Goal: Check status

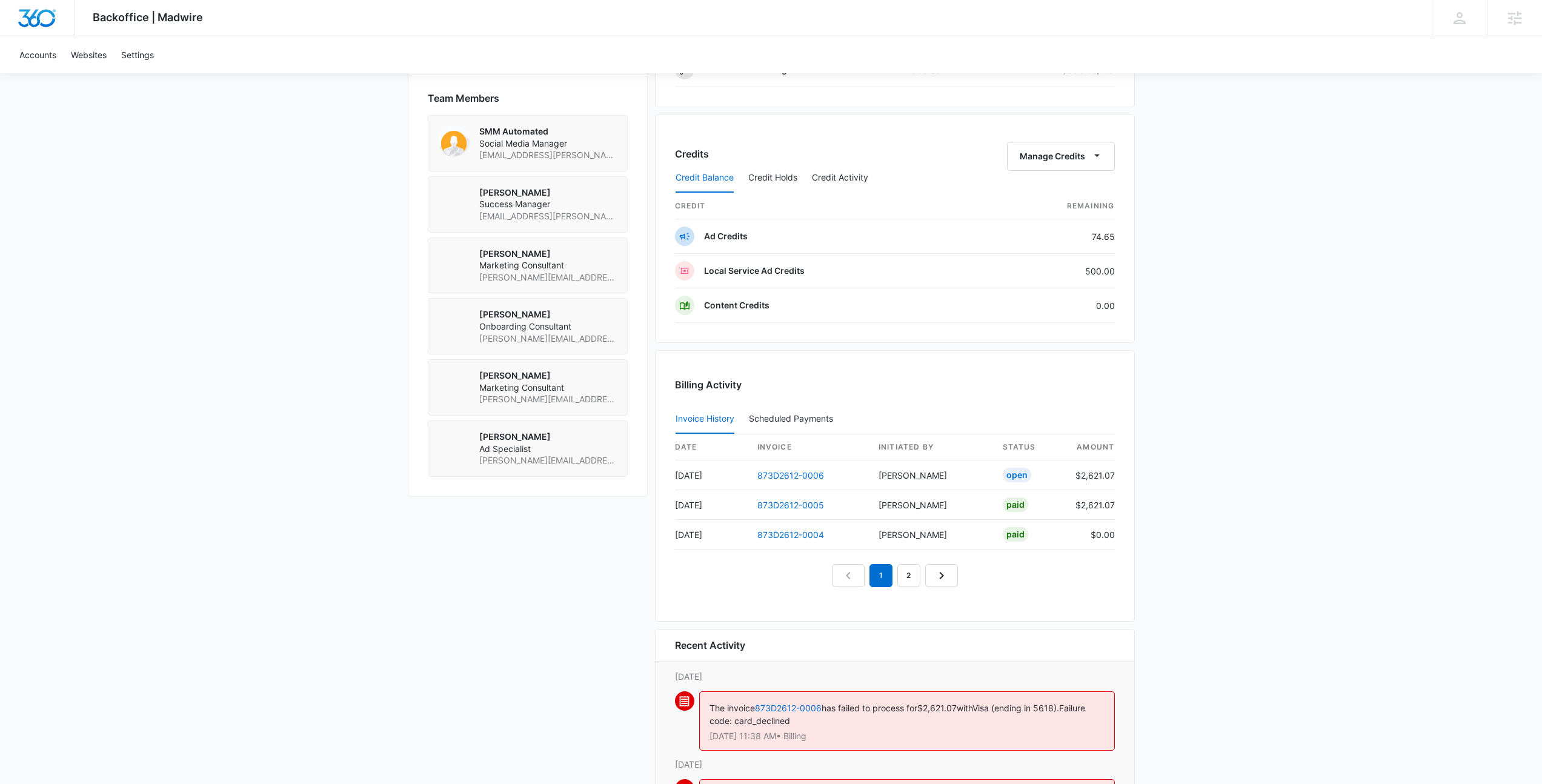
scroll to position [1025, 0]
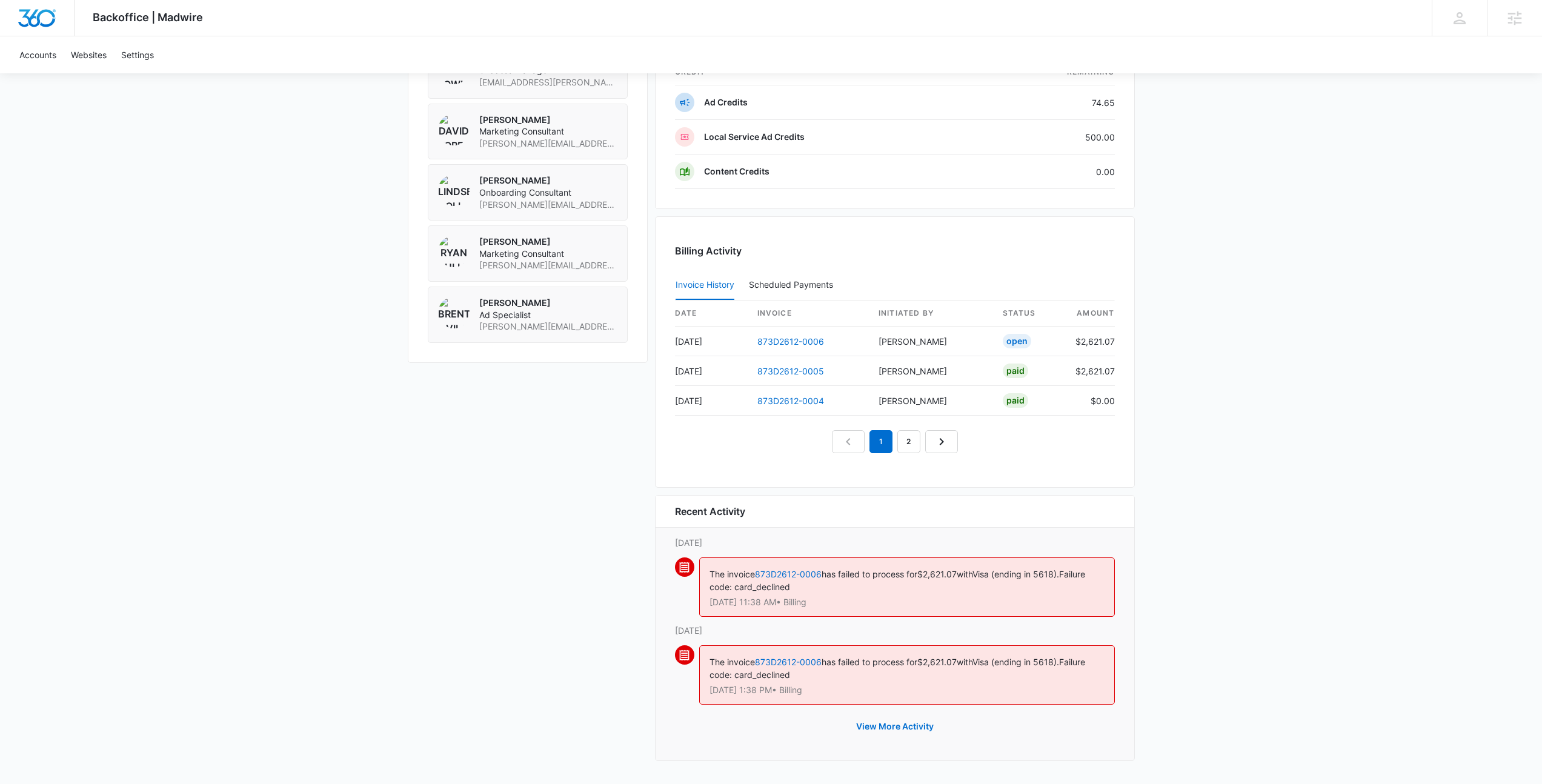
drag, startPoint x: 667, startPoint y: 528, endPoint x: 872, endPoint y: 627, distance: 227.7
click at [872, 627] on div "Recent Activity [DATE] The invoice 873D2612-0006 has failed to process for $2,6…" at bounding box center [895, 627] width 480 height 266
click at [872, 627] on p "[DATE]" at bounding box center [895, 630] width 440 height 12
click at [912, 723] on button "View More Activity" at bounding box center [895, 726] width 101 height 29
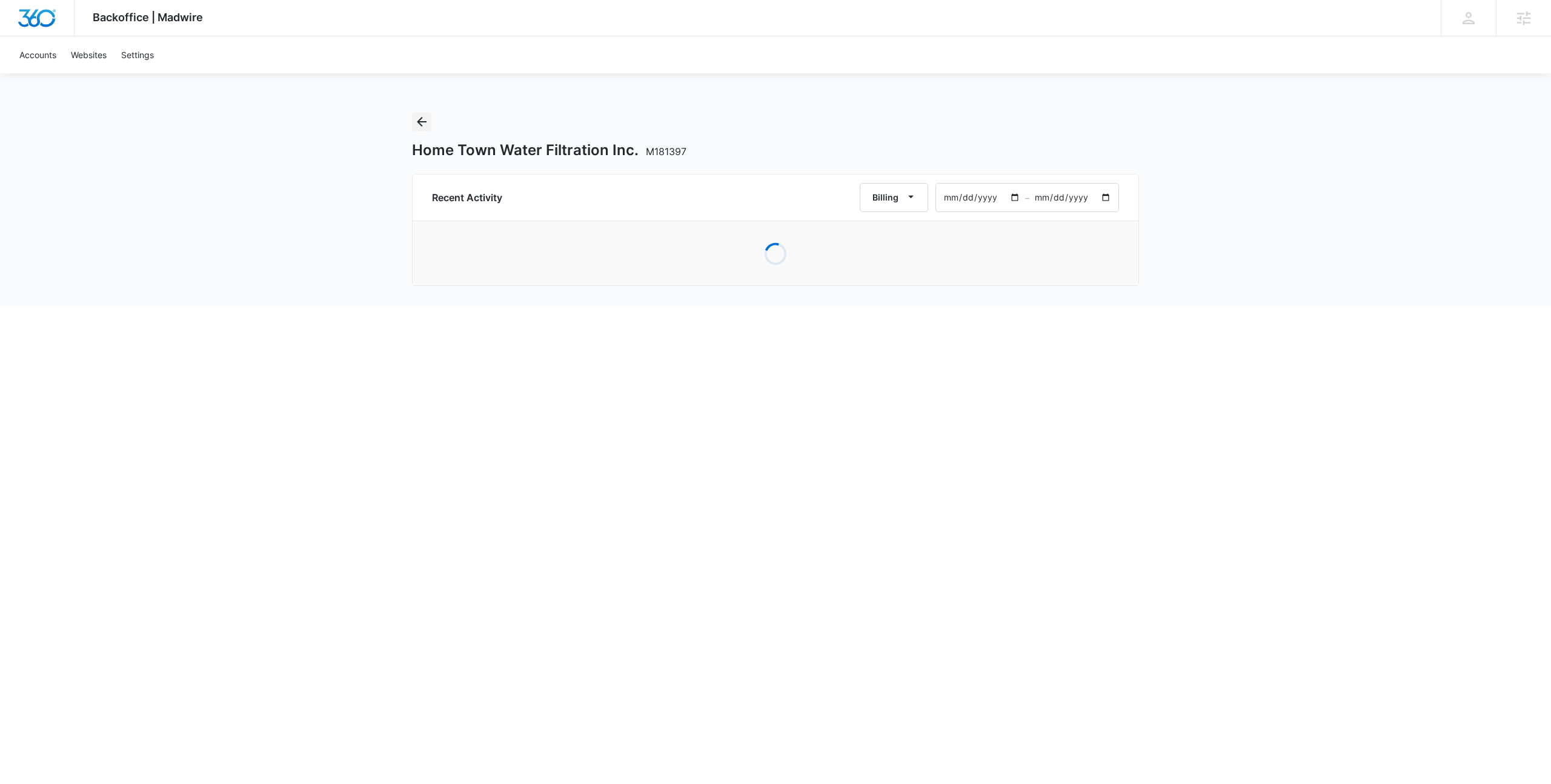
click at [420, 121] on icon "Back" at bounding box center [421, 121] width 14 height 14
